Goal: Transaction & Acquisition: Purchase product/service

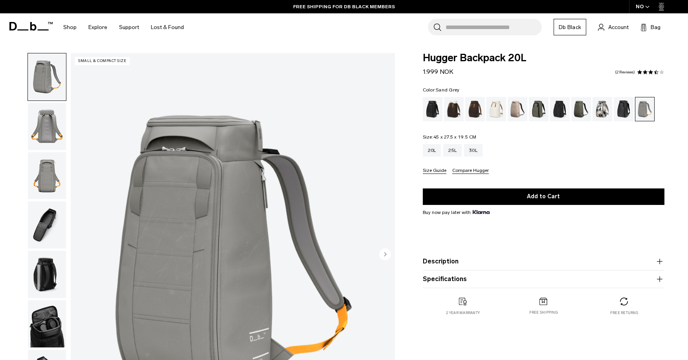
click at [53, 233] on img "button" at bounding box center [47, 225] width 38 height 47
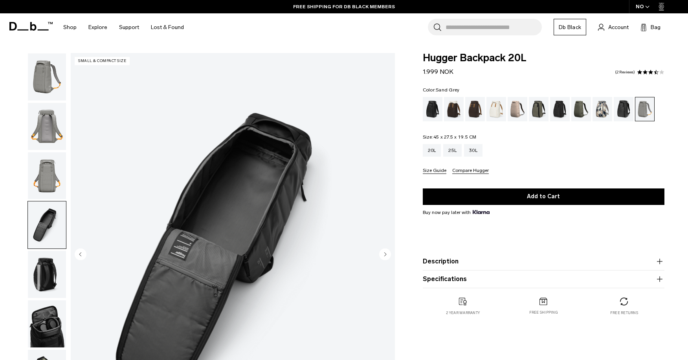
click at [55, 282] on img "button" at bounding box center [47, 274] width 38 height 47
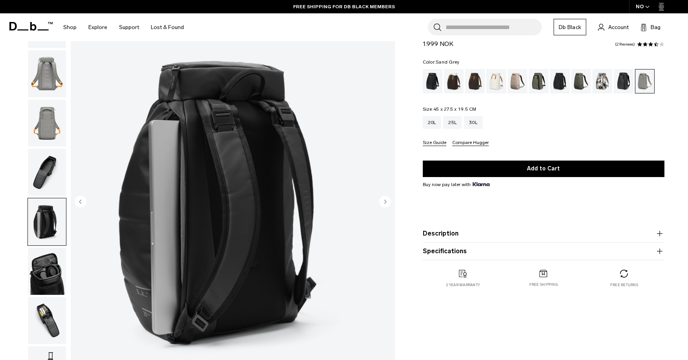
scroll to position [60, 0]
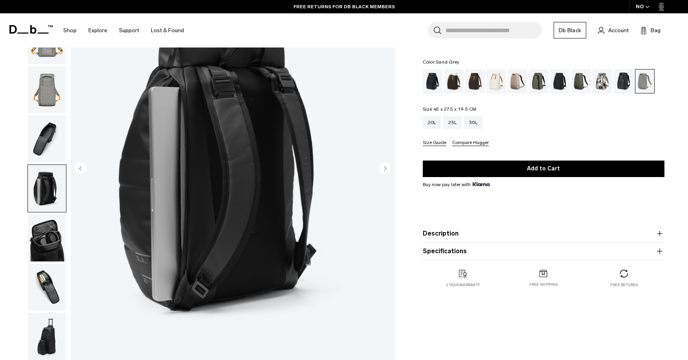
click at [51, 271] on img "button" at bounding box center [47, 287] width 38 height 47
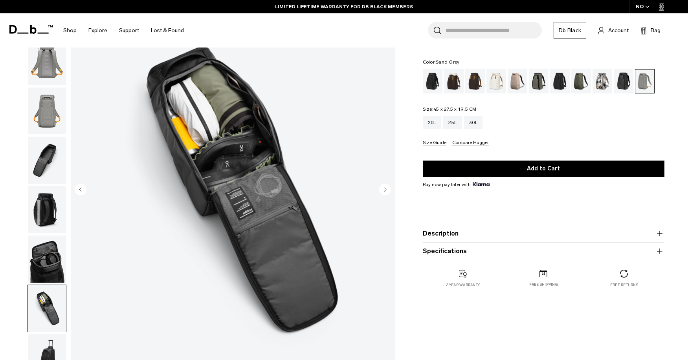
scroll to position [61, 0]
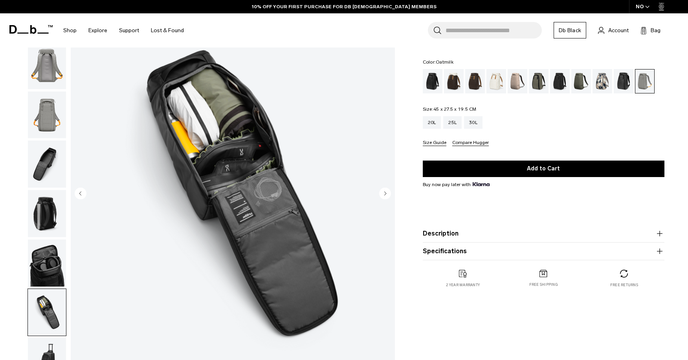
click at [503, 84] on div "Oatmilk" at bounding box center [496, 81] width 20 height 24
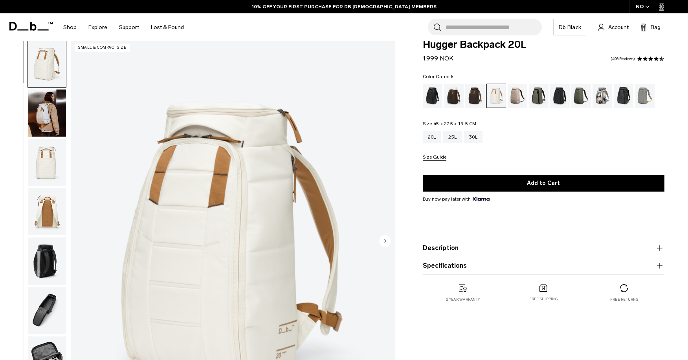
scroll to position [14, 0]
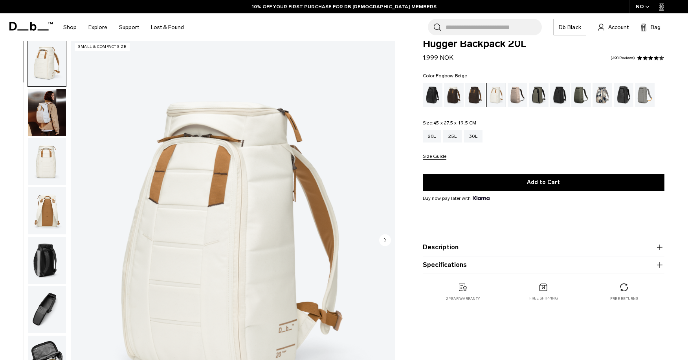
click at [515, 96] on div "Fogbow Beige" at bounding box center [518, 95] width 20 height 24
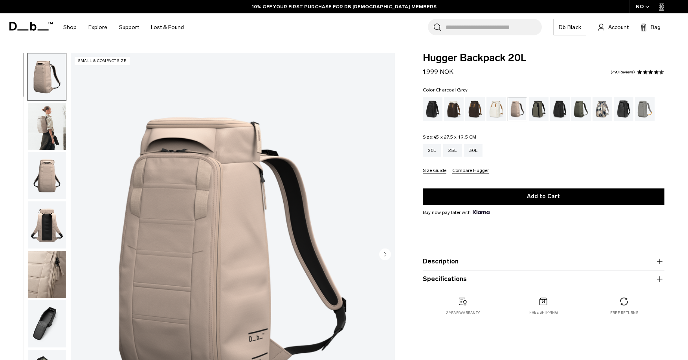
click at [560, 104] on div "Charcoal Grey" at bounding box center [560, 109] width 20 height 24
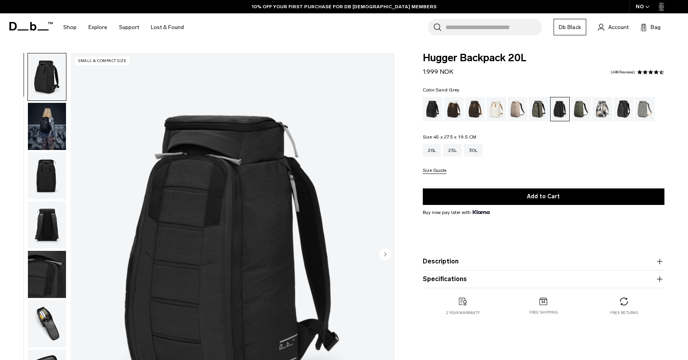
click at [645, 109] on div "Sand Grey" at bounding box center [645, 109] width 20 height 24
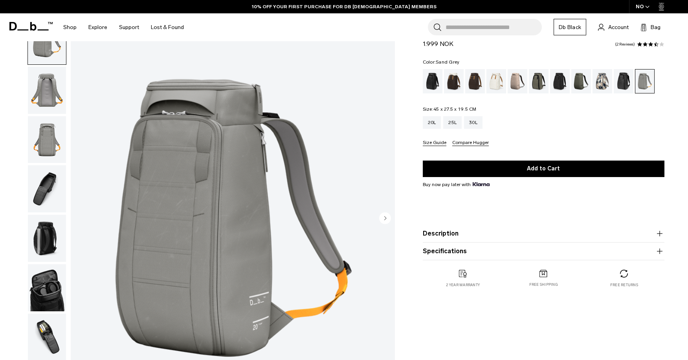
scroll to position [33, 0]
